Goal: Task Accomplishment & Management: Complete application form

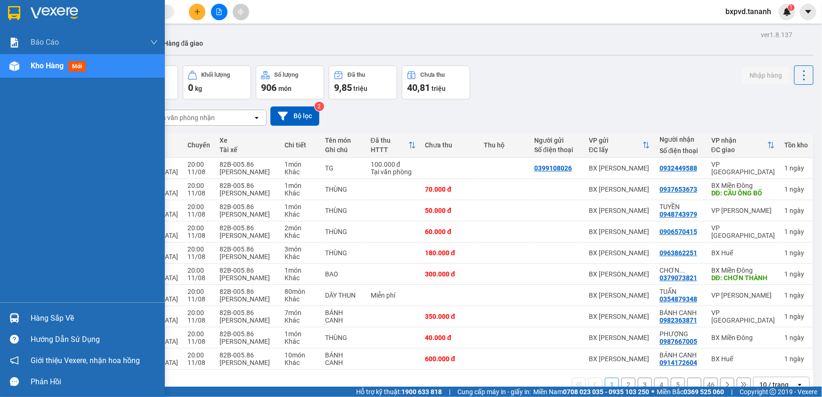
click at [9, 12] on img at bounding box center [14, 13] width 12 height 14
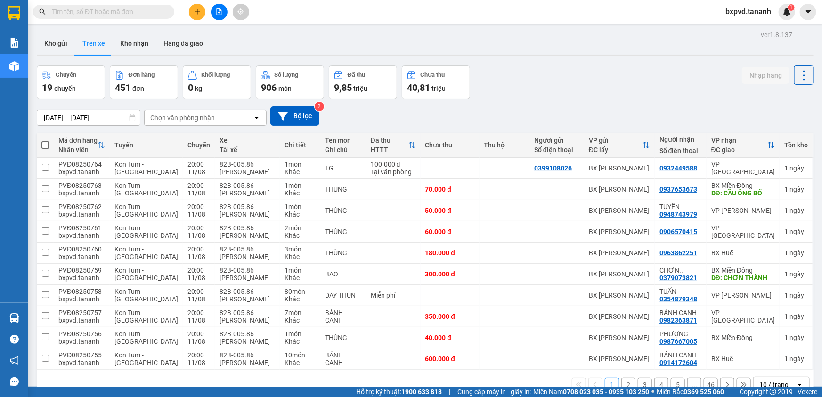
click at [529, 83] on div "Chuyến 19 chuyến Đơn hàng 451 đơn Khối lượng 0 kg Số lượng 906 món Đã thu 9,85 …" at bounding box center [425, 82] width 777 height 34
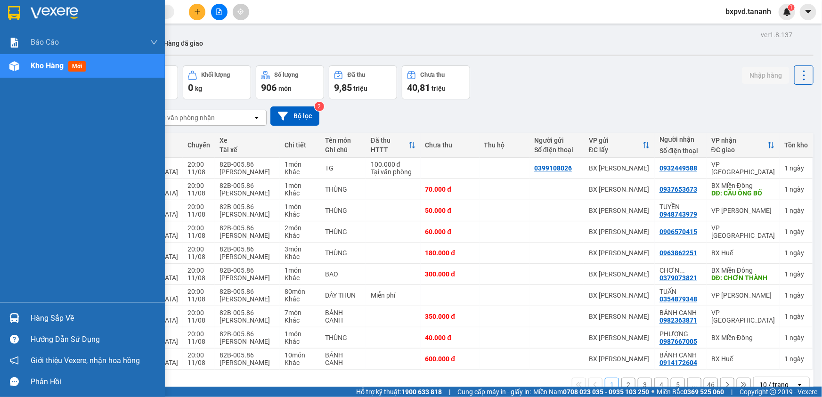
click at [15, 10] on img at bounding box center [14, 13] width 12 height 14
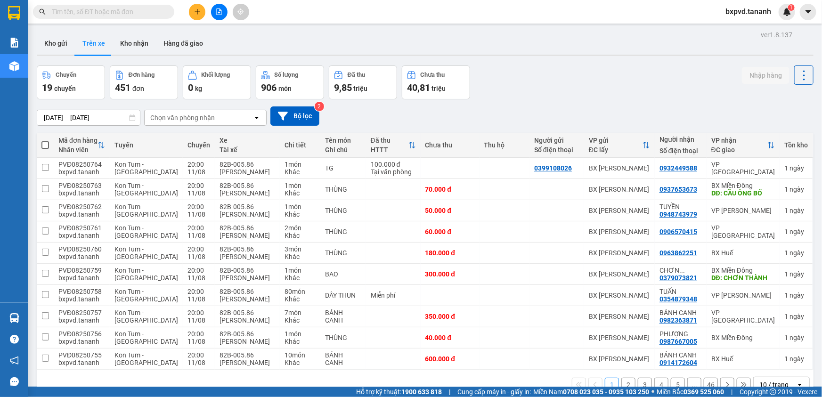
click at [585, 104] on div "10/08/2025 – 12/08/2025 Press the down arrow key to interact with the calendar …" at bounding box center [425, 115] width 777 height 33
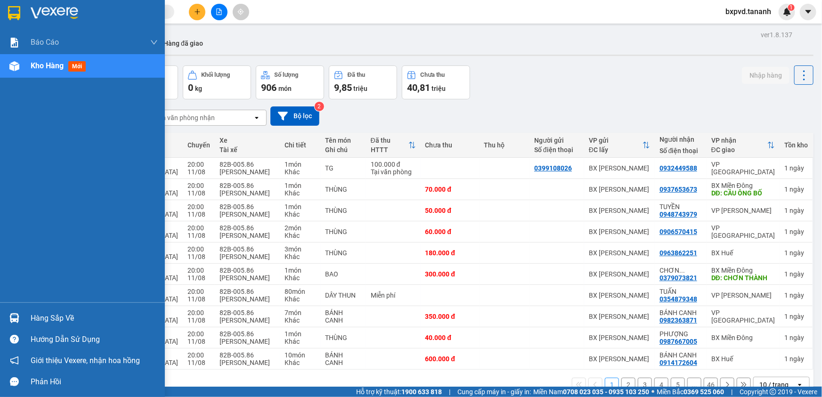
click at [89, 69] on div "Kho hàng mới" at bounding box center [60, 66] width 59 height 12
click at [18, 5] on div at bounding box center [14, 13] width 16 height 16
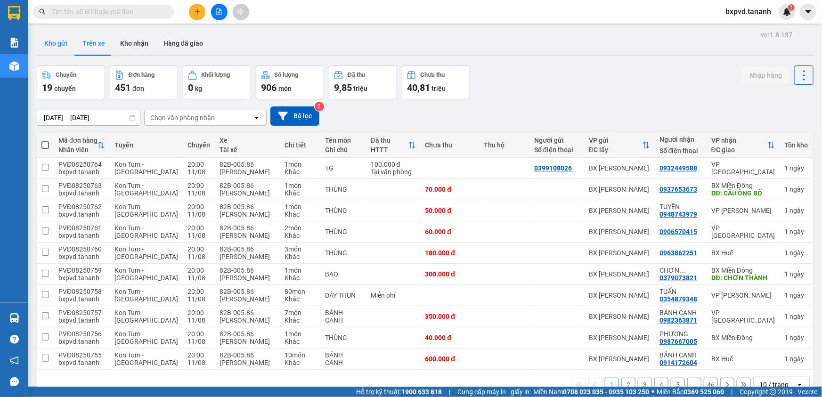
click at [58, 43] on button "Kho gửi" at bounding box center [56, 43] width 38 height 23
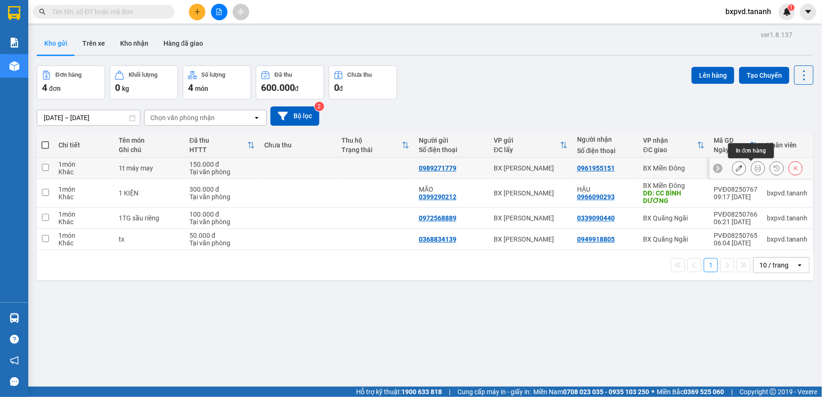
click at [755, 166] on icon at bounding box center [758, 168] width 7 height 7
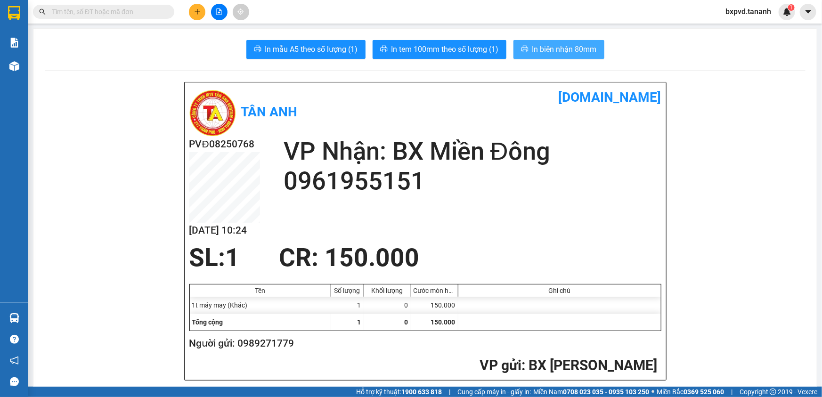
click at [532, 44] on span "In biên nhận 80mm" at bounding box center [564, 49] width 65 height 12
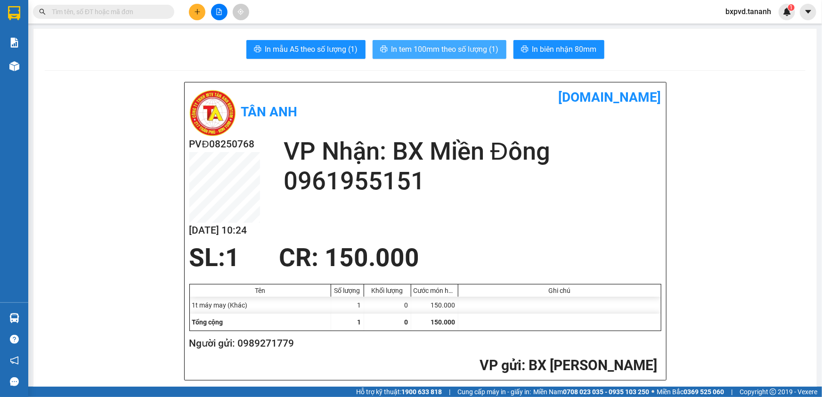
click at [434, 50] on span "In tem 100mm theo số lượng (1)" at bounding box center [444, 49] width 107 height 12
drag, startPoint x: 143, startPoint y: 49, endPoint x: 143, endPoint y: 44, distance: 5.2
click at [143, 49] on div "In mẫu A5 theo số lượng (1) In tem 100mm theo số lượng (1) In biên nhận 80mm" at bounding box center [425, 49] width 761 height 19
drag, startPoint x: 151, startPoint y: 14, endPoint x: 138, endPoint y: 8, distance: 14.6
click at [149, 14] on input "text" at bounding box center [107, 12] width 111 height 10
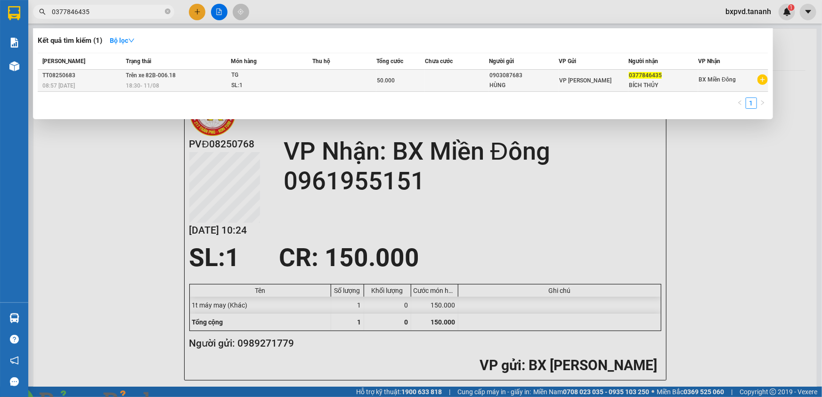
type input "0377846435"
click at [304, 88] on span "TG SL: 1" at bounding box center [271, 80] width 81 height 20
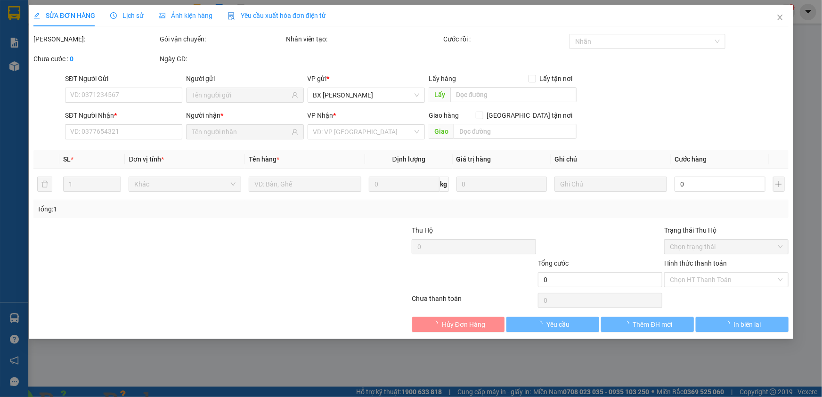
type input "0903087683"
type input "HÙNG"
type input "0377846435"
type input "BÍCH THỦY"
type input "50.000"
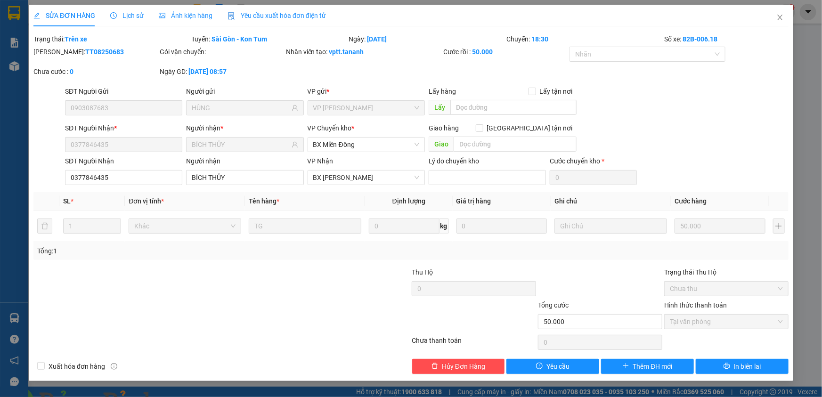
click at [188, 397] on img at bounding box center [186, 403] width 6 height 6
click at [779, 13] on span "Close" at bounding box center [780, 18] width 26 height 26
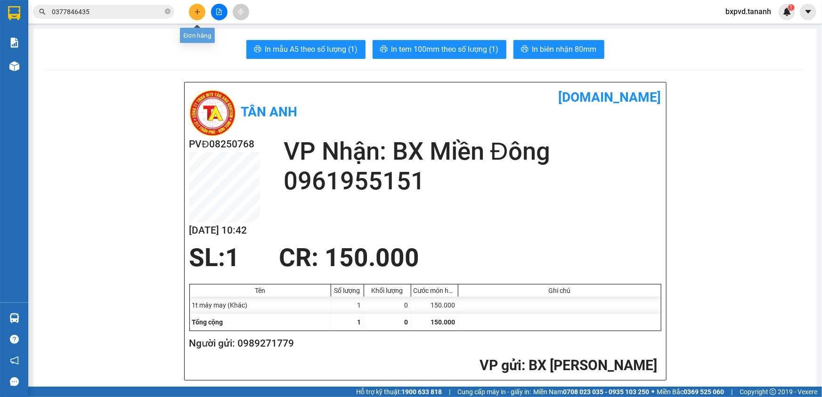
click at [200, 14] on button at bounding box center [197, 12] width 16 height 16
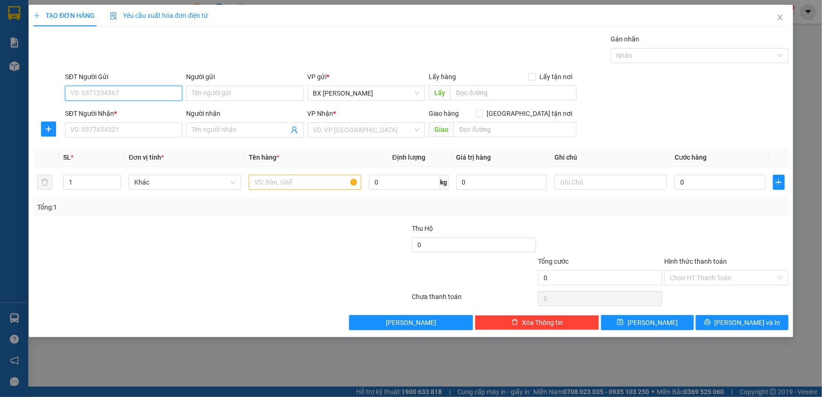
click at [159, 92] on input "SĐT Người Gửi" at bounding box center [123, 93] width 117 height 15
type input "0905227423"
click at [102, 128] on input "SĐT Người Nhận *" at bounding box center [123, 129] width 117 height 15
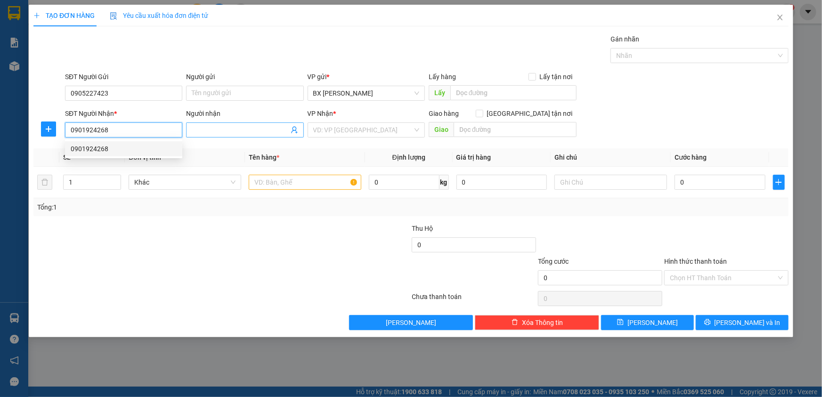
type input "0901924268"
click at [223, 125] on input "Người nhận" at bounding box center [240, 130] width 97 height 10
drag, startPoint x: 221, startPoint y: 131, endPoint x: 98, endPoint y: 145, distance: 123.8
click at [98, 147] on div "Transit Pickup Surcharge Ids Transit Deliver Surcharge Ids Transit Deliver Surc…" at bounding box center [410, 182] width 755 height 296
type input "A CHÍNH"
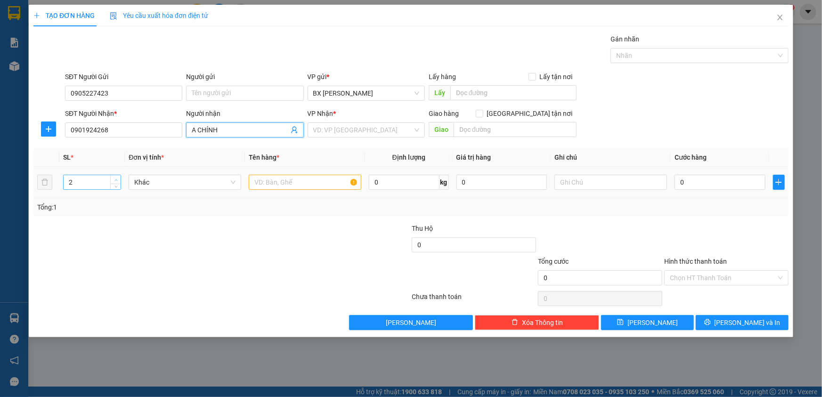
click at [115, 181] on span "up" at bounding box center [116, 180] width 6 height 6
click at [115, 180] on icon "up" at bounding box center [115, 180] width 3 height 3
type input "5"
click at [115, 180] on icon "up" at bounding box center [115, 180] width 3 height 3
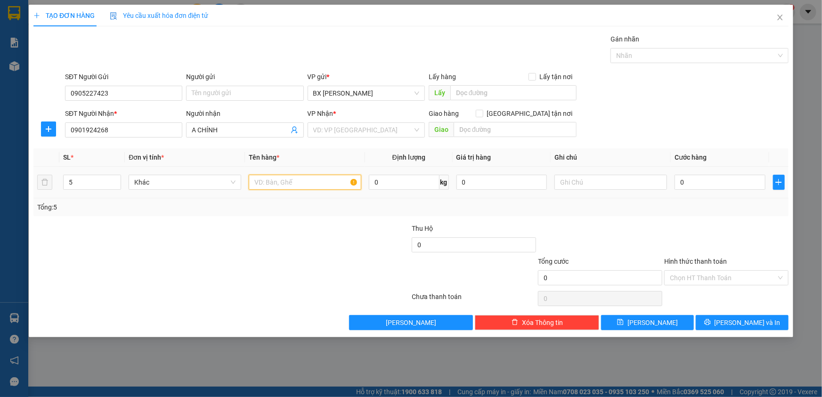
click at [299, 182] on input "text" at bounding box center [305, 182] width 113 height 15
click at [414, 122] on div "VD: VP Sài Gòn" at bounding box center [366, 129] width 117 height 15
type input "5K TỦ"
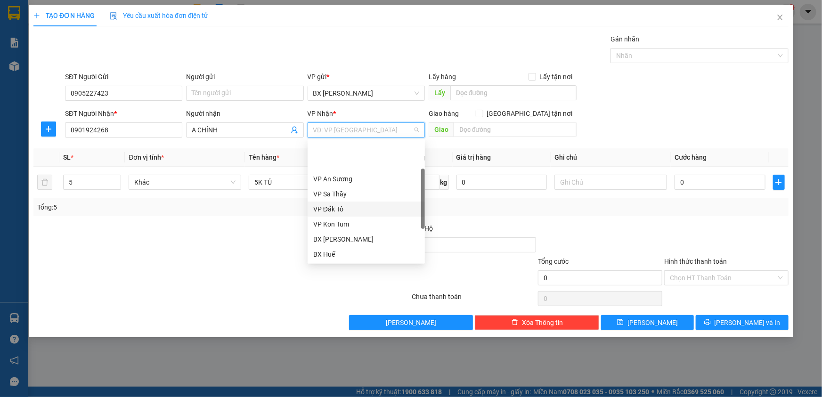
scroll to position [105, 0]
click at [369, 191] on div "VP Thành Thái" at bounding box center [366, 194] width 106 height 10
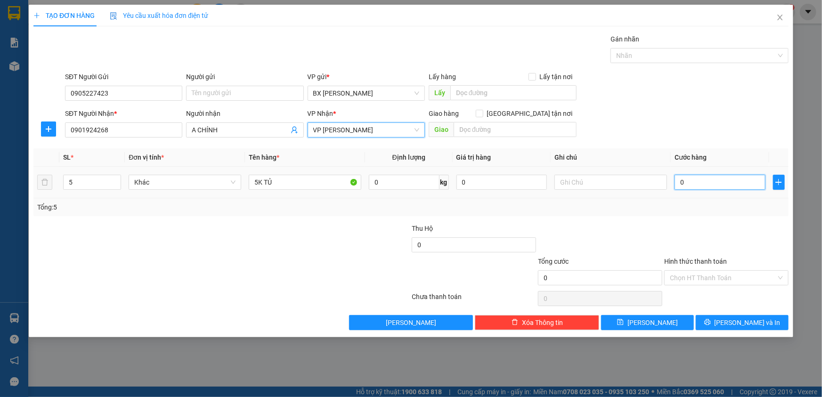
click at [737, 184] on input "0" at bounding box center [720, 182] width 91 height 15
type input "5"
type input "50"
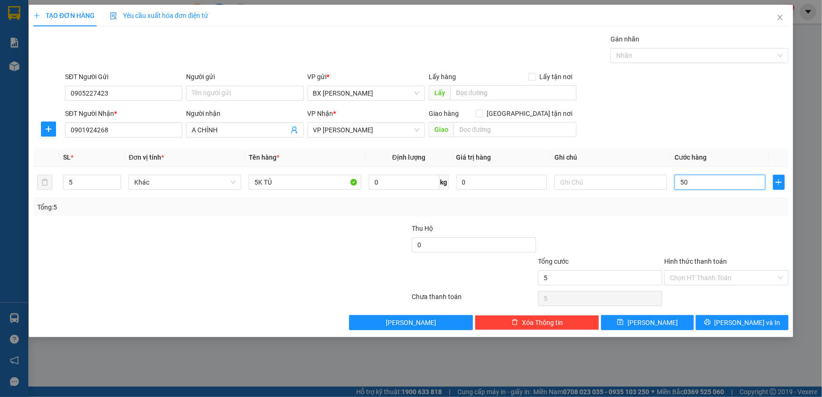
type input "50"
type input "500"
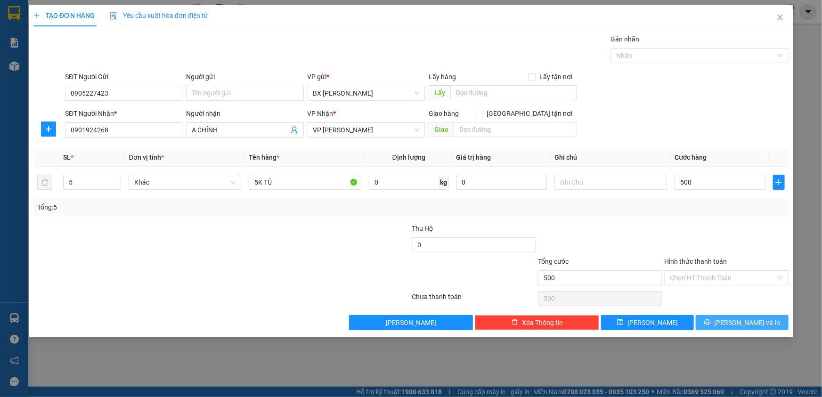
type input "500.000"
click at [745, 320] on span "Lưu và In" at bounding box center [748, 323] width 66 height 10
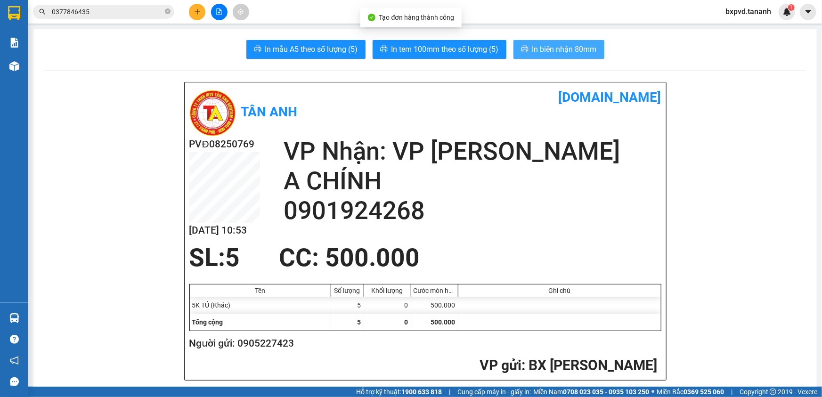
click at [535, 48] on span "In biên nhận 80mm" at bounding box center [564, 49] width 65 height 12
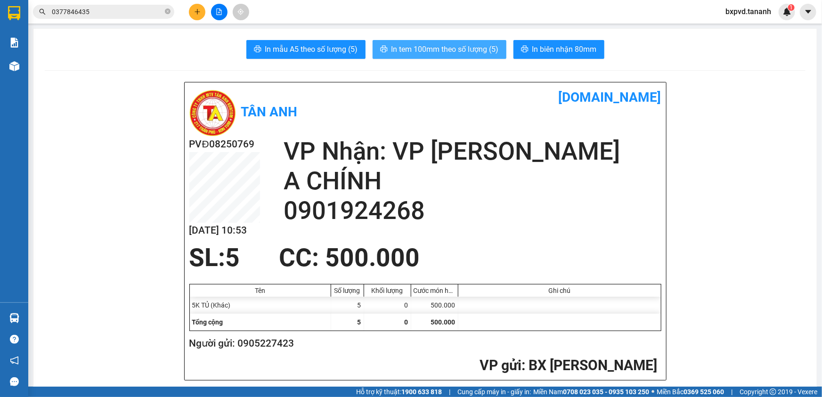
click at [453, 43] on span "In tem 100mm theo số lượng (5)" at bounding box center [444, 49] width 107 height 12
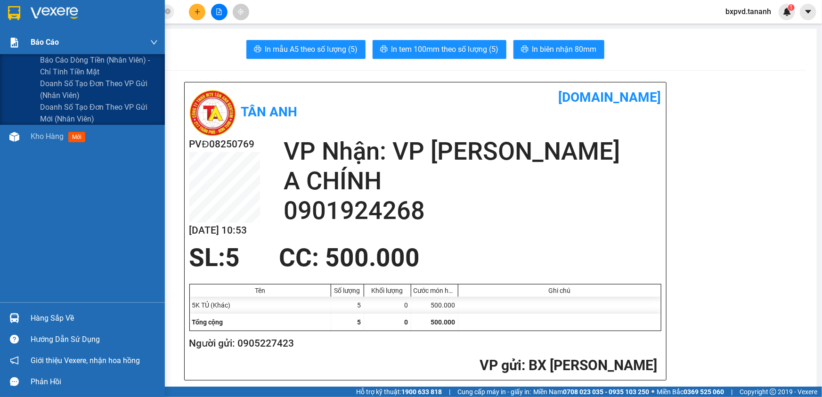
click at [27, 40] on div "Báo cáo" at bounding box center [82, 43] width 165 height 24
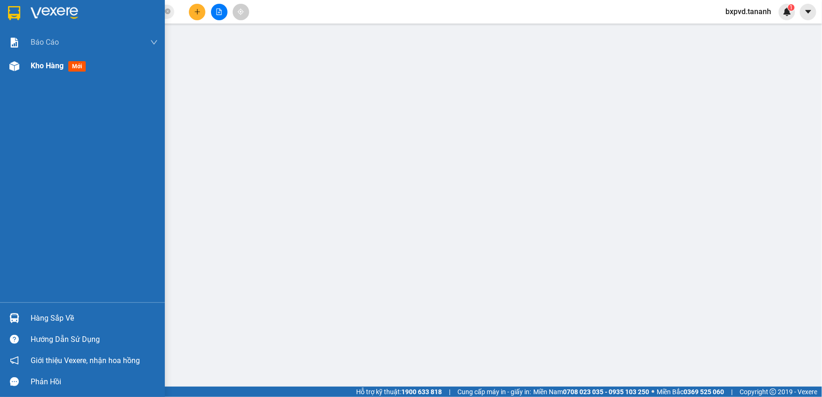
click at [45, 69] on span "Kho hàng" at bounding box center [47, 65] width 33 height 9
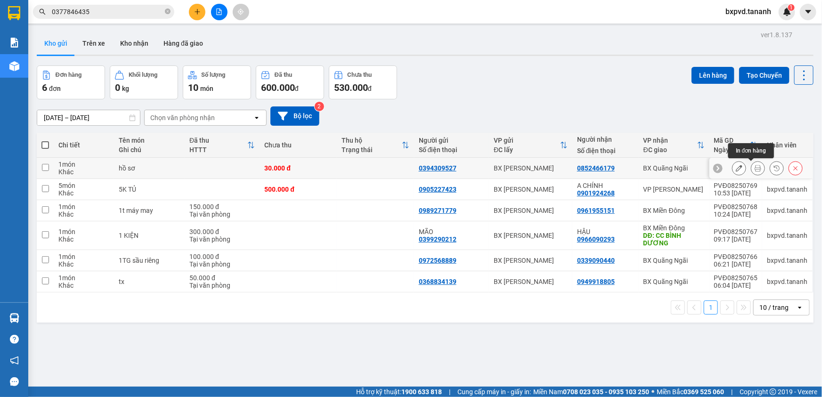
click at [751, 163] on button at bounding box center [757, 168] width 13 height 16
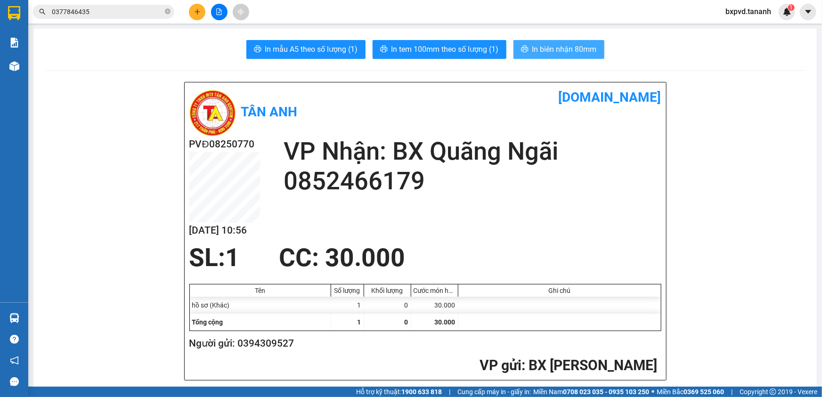
click at [534, 42] on button "In biên nhận 80mm" at bounding box center [559, 49] width 91 height 19
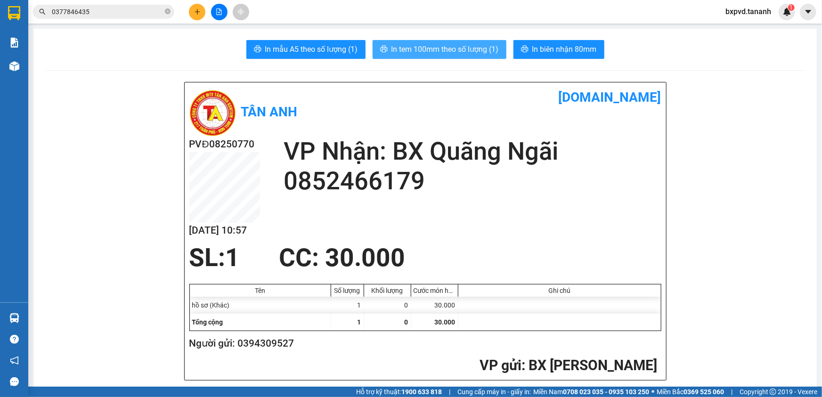
click at [468, 43] on span "In tem 100mm theo số lượng (1)" at bounding box center [444, 49] width 107 height 12
click at [617, 325] on div at bounding box center [559, 322] width 203 height 17
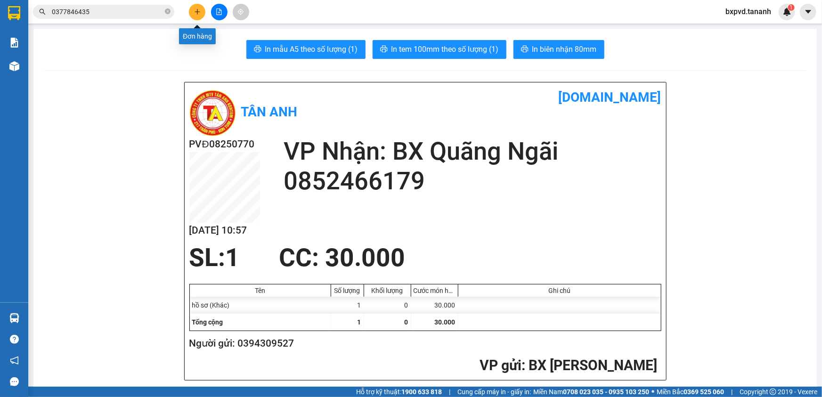
click at [194, 11] on icon "plus" at bounding box center [197, 11] width 7 height 7
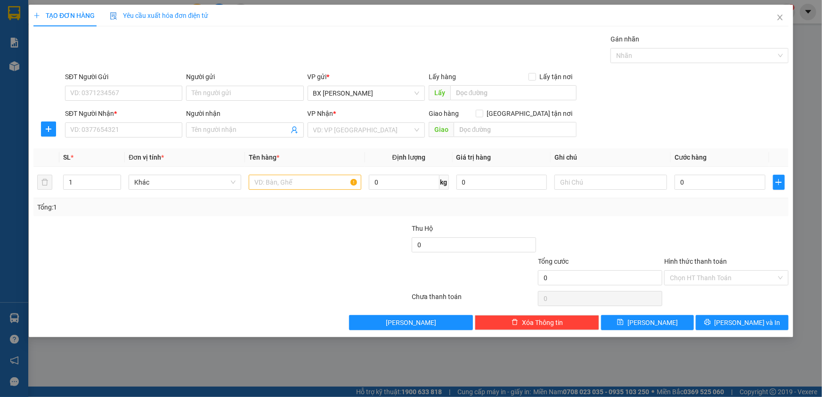
click at [14, 9] on div "TẠO ĐƠN HÀNG Yêu cầu xuất hóa đơn điện tử Transit Pickup Surcharge Ids Transit …" at bounding box center [411, 198] width 822 height 397
drag, startPoint x: 9, startPoint y: 14, endPoint x: 10, endPoint y: 6, distance: 8.5
click at [10, 9] on div "TẠO ĐƠN HÀNG Yêu cầu xuất hóa đơn điện tử Transit Pickup Surcharge Ids Transit …" at bounding box center [411, 198] width 822 height 397
click at [90, 132] on input "SĐT Người Nhận *" at bounding box center [123, 129] width 117 height 15
click at [78, 130] on input "SĐT Người Nhận *" at bounding box center [123, 129] width 117 height 15
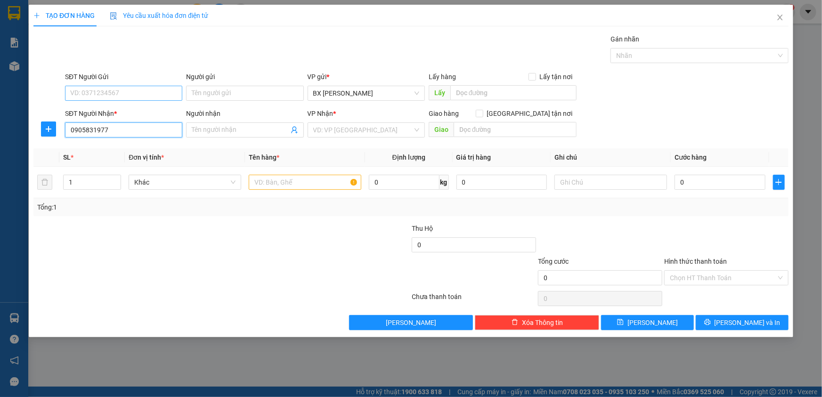
type input "0905831977"
click at [88, 98] on input "SĐT Người Gửi" at bounding box center [123, 93] width 117 height 15
type input "0"
click at [116, 97] on input "SĐT Người Gửi" at bounding box center [123, 93] width 117 height 15
click at [332, 127] on input "search" at bounding box center [362, 130] width 99 height 14
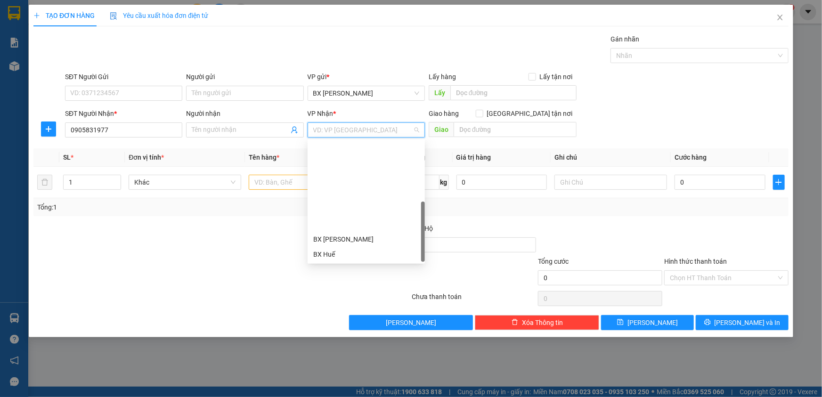
click at [359, 325] on div "BX Quãng Ngãi" at bounding box center [366, 330] width 106 height 10
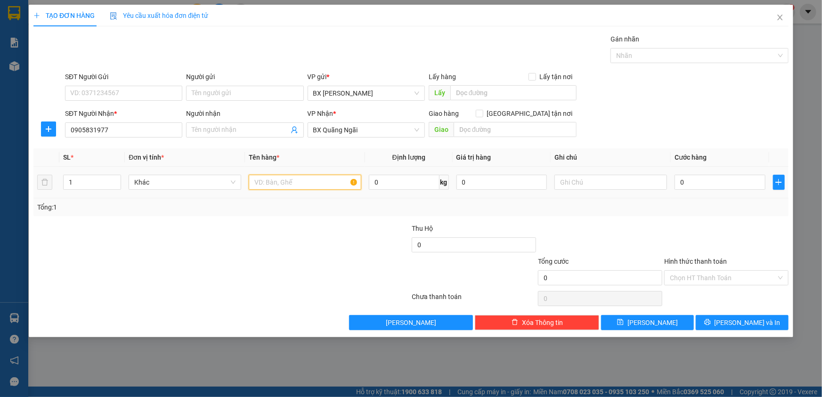
click at [285, 187] on input "text" at bounding box center [305, 182] width 113 height 15
type input "HỒ SƠ"
click at [538, 131] on input "text" at bounding box center [515, 129] width 123 height 15
type input "GTN CR 50"
click at [702, 179] on input "0" at bounding box center [720, 182] width 91 height 15
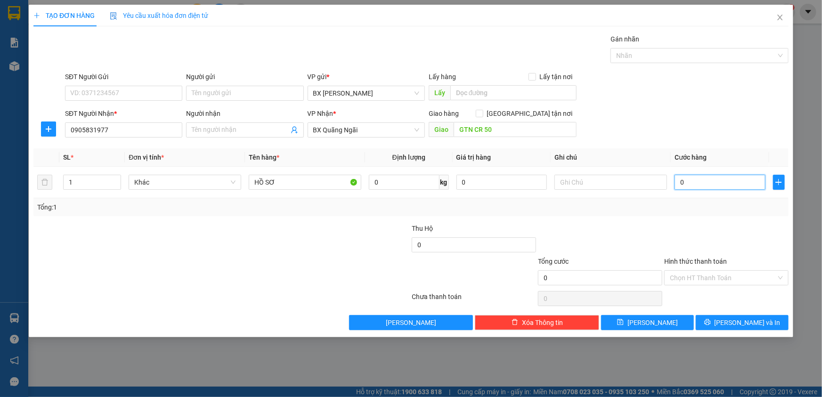
type input "3"
type input "30"
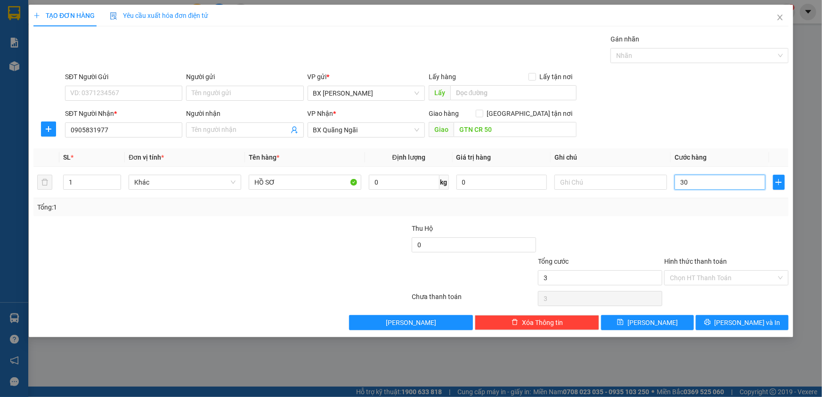
type input "30"
type input "30.000"
click at [729, 280] on input "Hình thức thanh toán" at bounding box center [723, 278] width 106 height 14
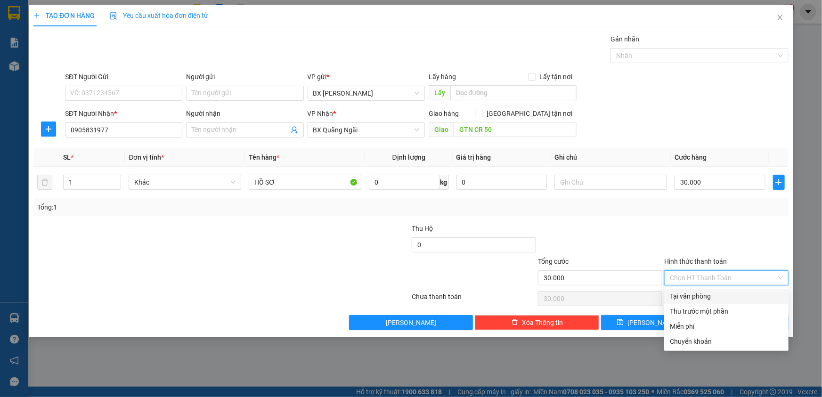
click at [730, 294] on div "Tại văn phòng" at bounding box center [726, 296] width 113 height 10
type input "0"
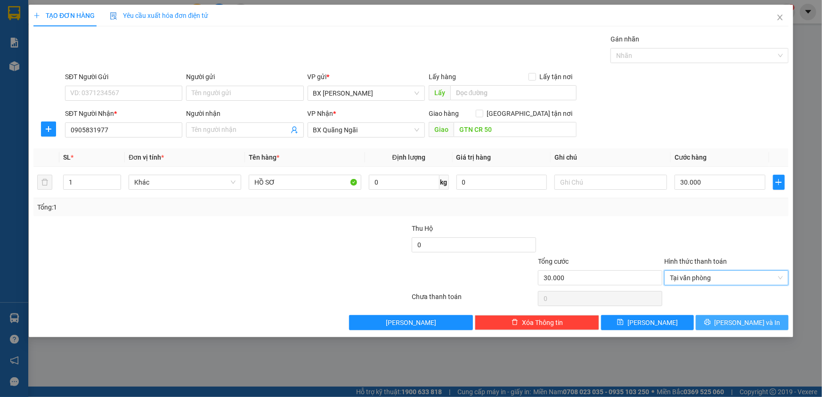
click at [740, 324] on span "Lưu và In" at bounding box center [748, 323] width 66 height 10
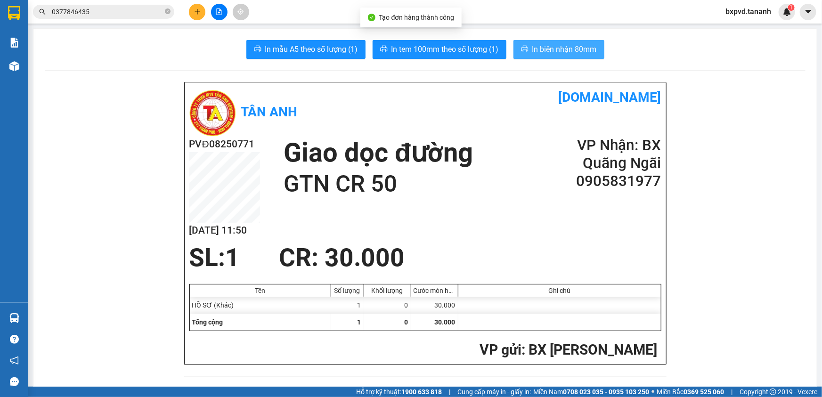
click at [557, 49] on span "In biên nhận 80mm" at bounding box center [564, 49] width 65 height 12
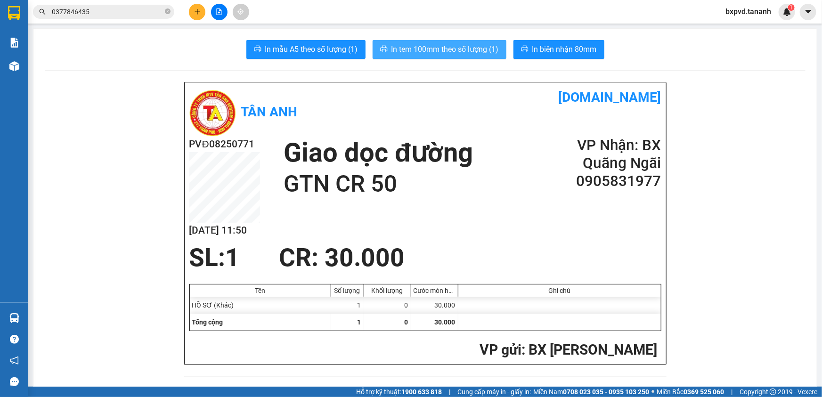
click at [478, 52] on span "In tem 100mm theo số lượng (1)" at bounding box center [444, 49] width 107 height 12
drag, startPoint x: 188, startPoint y: 10, endPoint x: 193, endPoint y: 10, distance: 5.2
click at [188, 10] on div at bounding box center [219, 12] width 71 height 16
click at [195, 10] on icon "plus" at bounding box center [197, 11] width 7 height 7
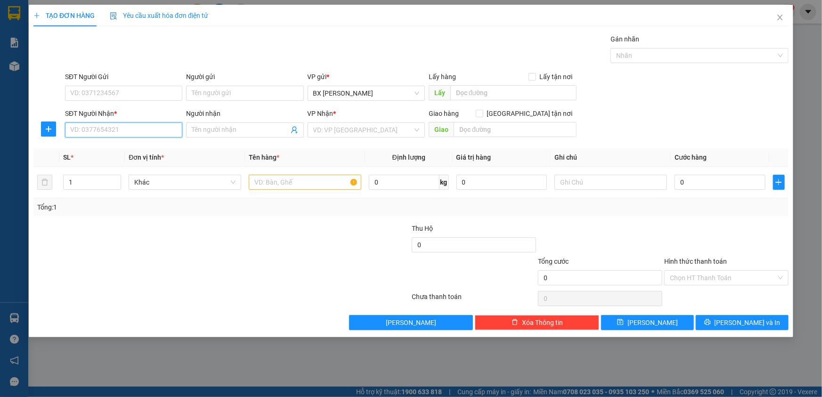
drag, startPoint x: 118, startPoint y: 129, endPoint x: 114, endPoint y: 130, distance: 4.9
click at [114, 130] on input "SĐT Người Nhận *" at bounding box center [123, 129] width 117 height 15
type input "0971234239"
drag, startPoint x: 103, startPoint y: 148, endPoint x: 163, endPoint y: 138, distance: 60.7
click at [105, 148] on div "0971234239" at bounding box center [124, 149] width 106 height 10
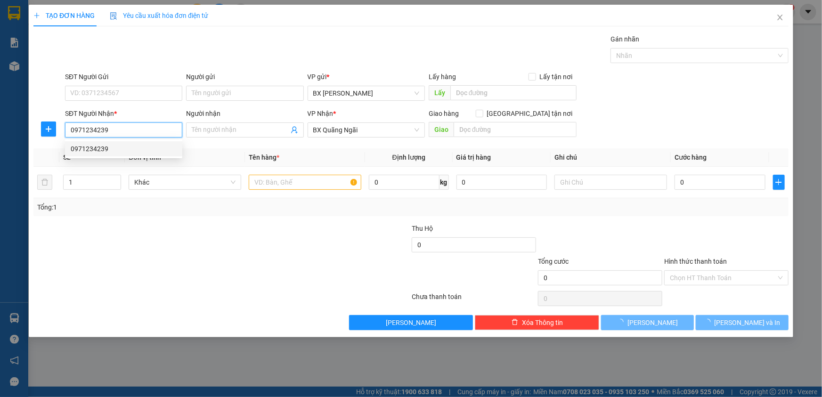
type input "100.000"
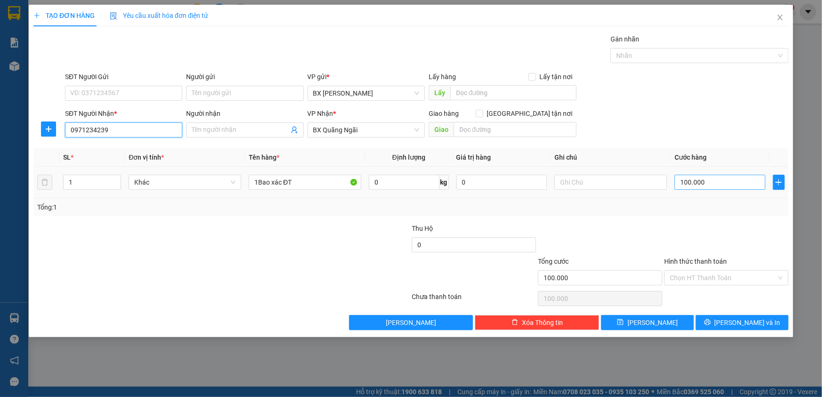
type input "0971234239"
click at [703, 181] on input "100.000" at bounding box center [720, 182] width 91 height 15
type input "5"
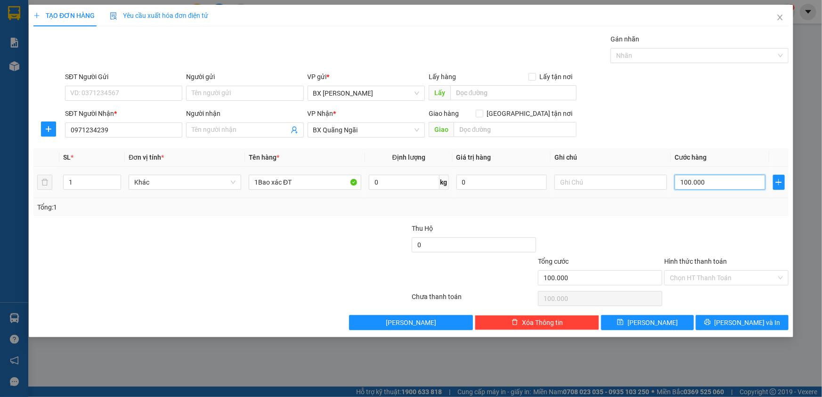
type input "5"
type input "50"
click at [319, 184] on input "1Bao xác ĐT" at bounding box center [305, 182] width 113 height 15
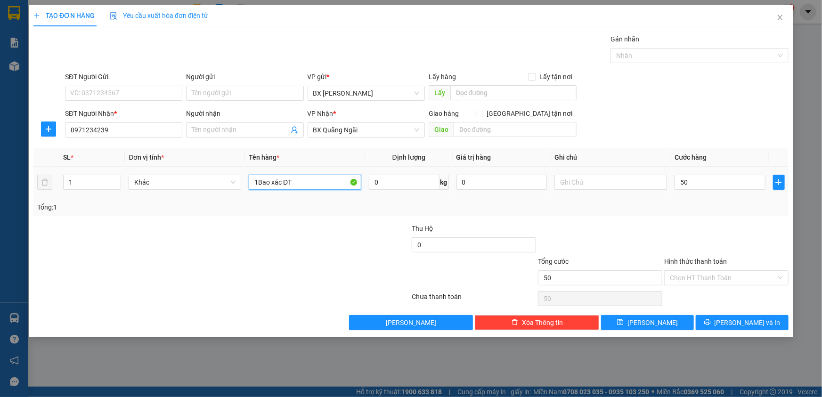
type input "50.000"
type input "1Bao"
click at [705, 179] on input "50.000" at bounding box center [720, 182] width 91 height 15
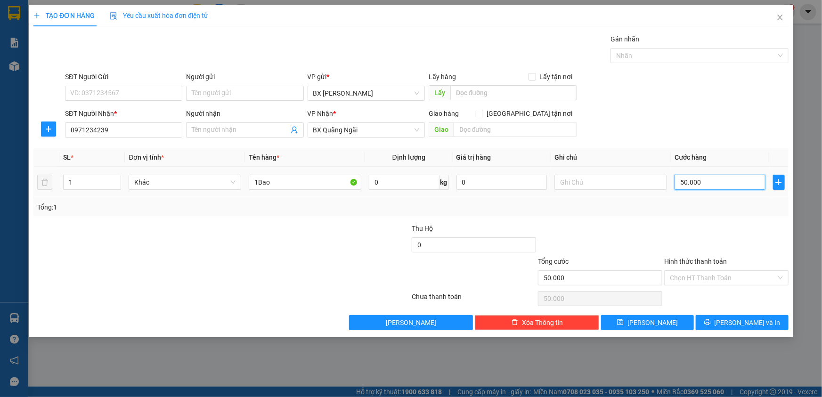
type input "1"
type input "10"
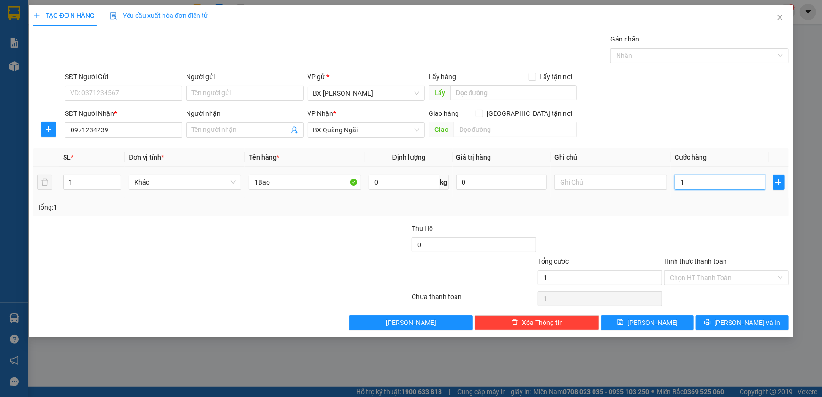
type input "10"
type input "100"
type input "100.000"
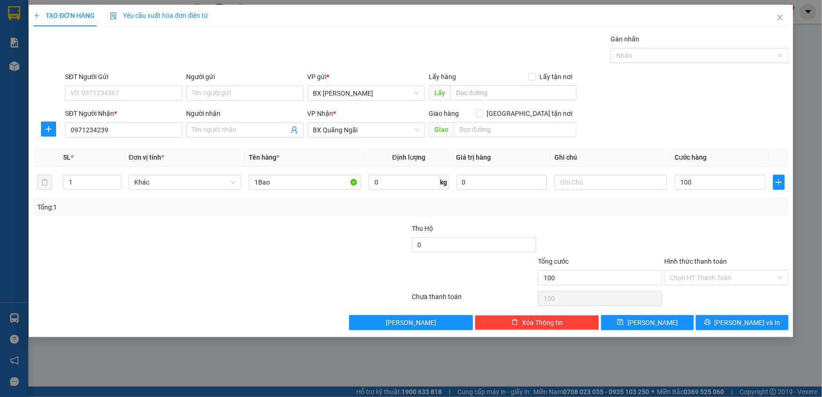
type input "100.000"
click at [718, 294] on div "Chọn HT Thanh Toán" at bounding box center [726, 298] width 126 height 19
click at [311, 184] on input "1Bao" at bounding box center [305, 182] width 113 height 15
type input "1Bao XÁC ĐT"
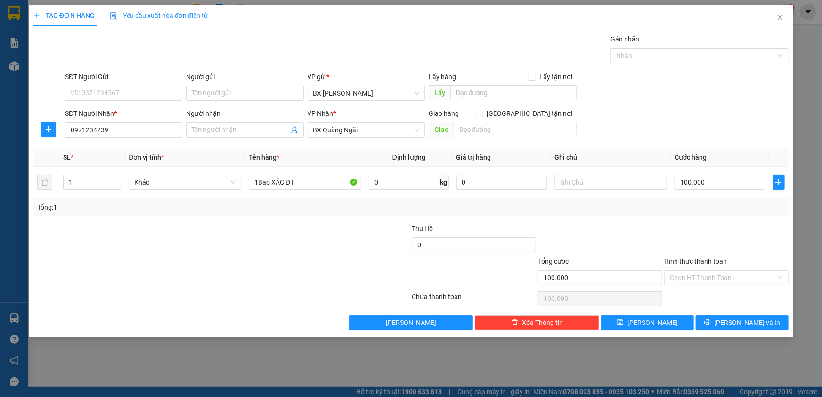
click at [691, 221] on div "Transit Pickup Surcharge Ids Transit Deliver Surcharge Ids Transit Deliver Surc…" at bounding box center [410, 182] width 755 height 296
click at [705, 184] on input "100.000" at bounding box center [720, 182] width 91 height 15
type input "7"
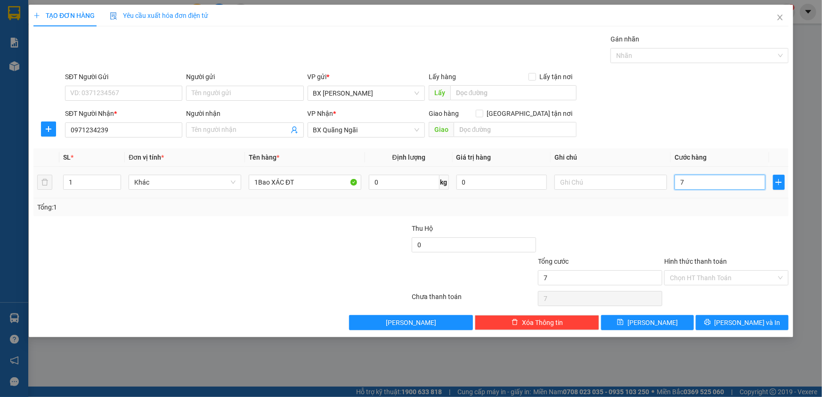
type input "70"
drag, startPoint x: 736, startPoint y: 321, endPoint x: 748, endPoint y: 324, distance: 11.8
click at [741, 323] on span "Lưu và In" at bounding box center [748, 323] width 66 height 10
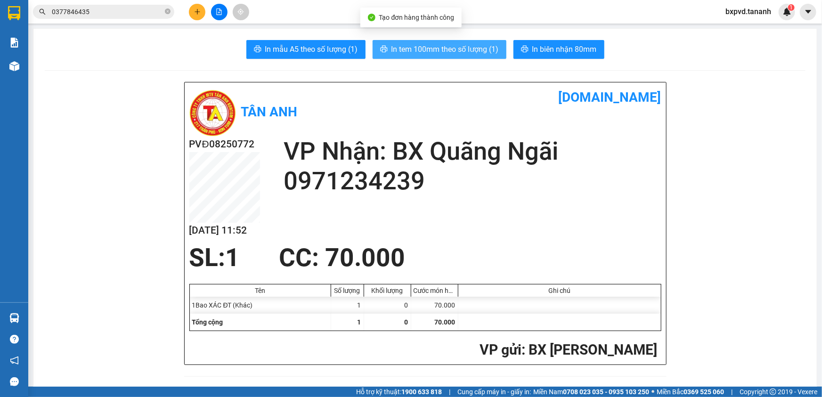
click at [468, 52] on span "In tem 100mm theo số lượng (1)" at bounding box center [444, 49] width 107 height 12
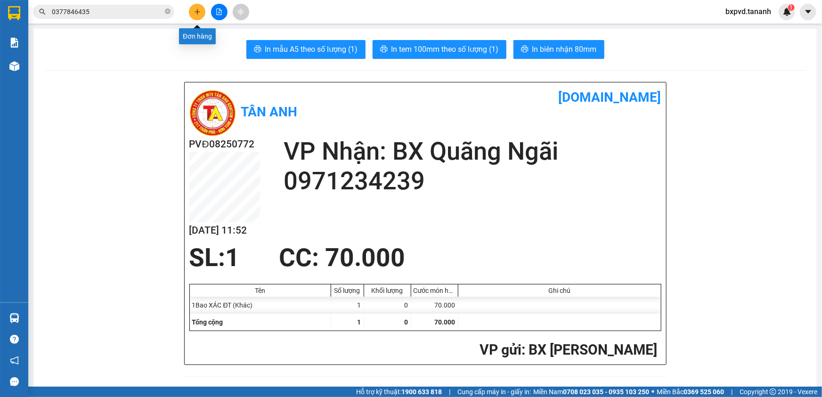
click at [189, 14] on button at bounding box center [197, 12] width 16 height 16
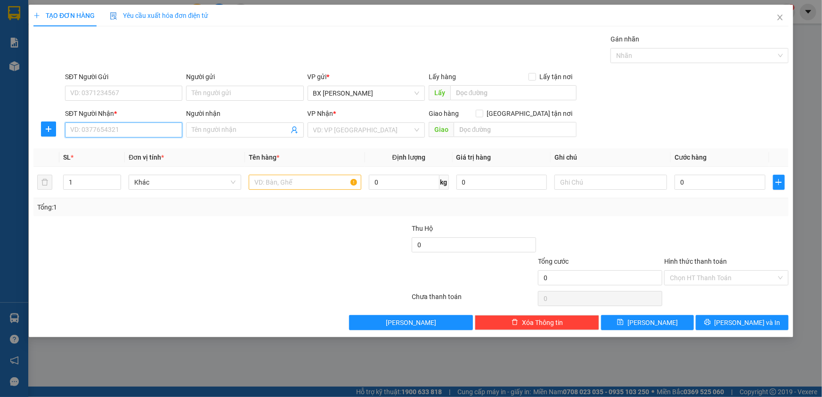
click at [132, 132] on input "SĐT Người Nhận *" at bounding box center [123, 129] width 117 height 15
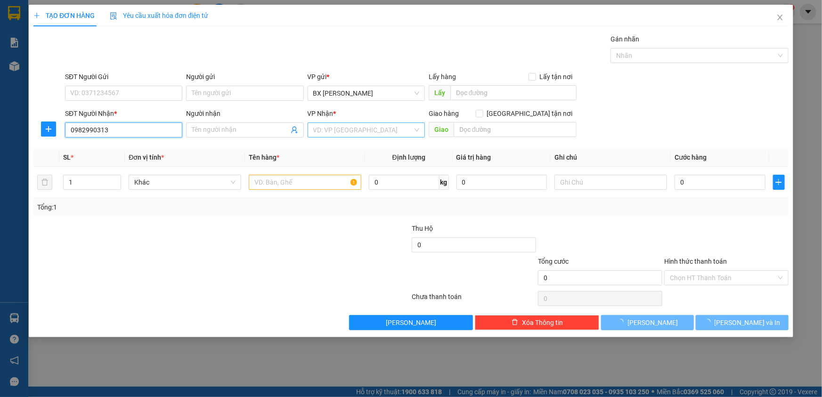
type input "0982990313"
click at [327, 123] on input "search" at bounding box center [362, 130] width 99 height 14
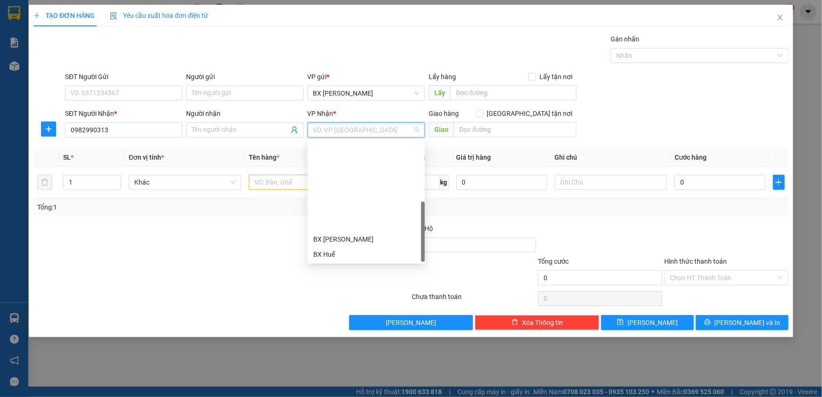
click at [354, 325] on div "BX Quãng Ngãi" at bounding box center [366, 330] width 106 height 10
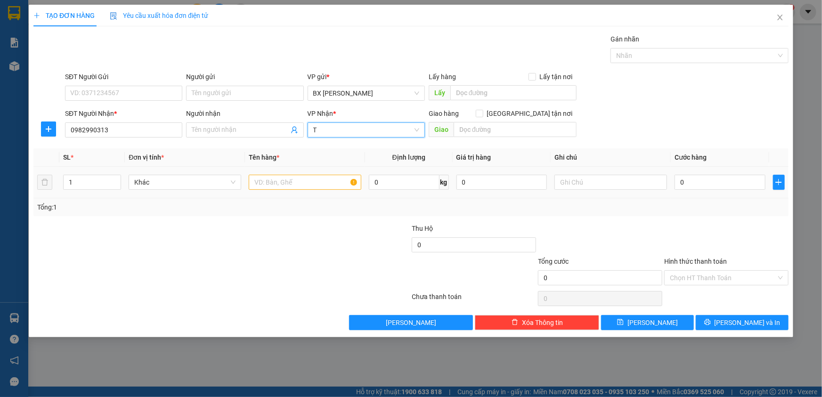
type input "TX"
drag, startPoint x: 332, startPoint y: 129, endPoint x: 282, endPoint y: 129, distance: 50.4
click at [282, 129] on div "SĐT Người Nhận * 0982990313 Người nhận Tên người nhận VP Nhận * BX Quãng Ngãi T…" at bounding box center [426, 124] width 727 height 33
type input "TX"
click at [697, 182] on input "0" at bounding box center [720, 182] width 91 height 15
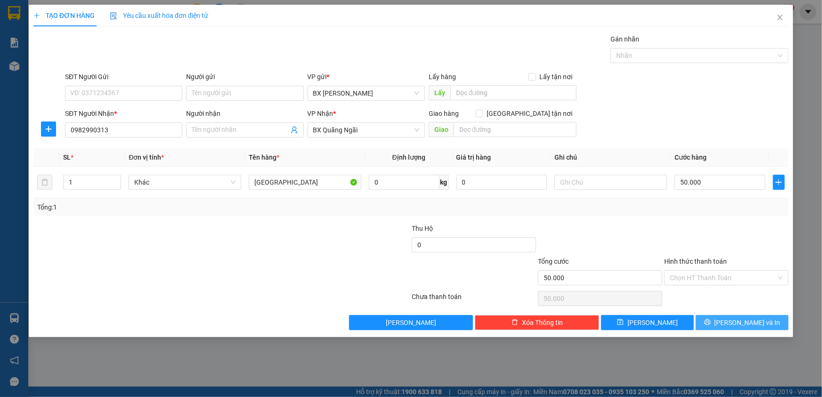
click at [735, 323] on span "Lưu và In" at bounding box center [748, 323] width 66 height 10
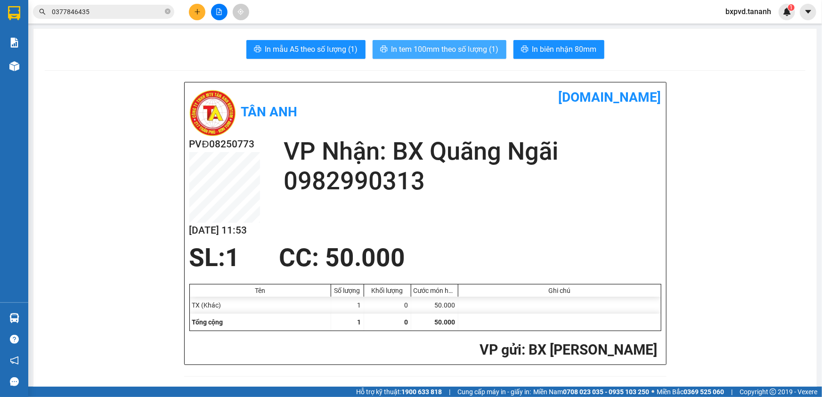
click at [438, 47] on span "In tem 100mm theo số lượng (1)" at bounding box center [444, 49] width 107 height 12
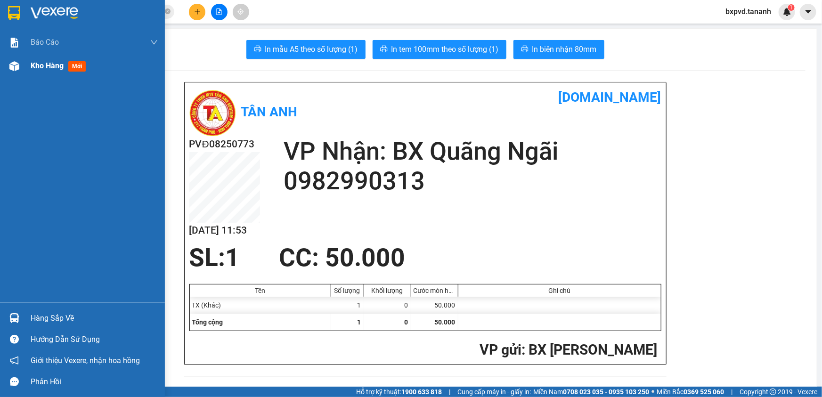
click at [9, 66] on img at bounding box center [14, 66] width 10 height 10
